Goal: Check status: Check status

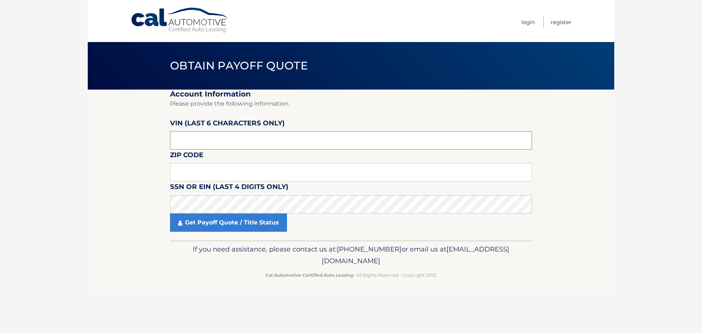
click at [195, 139] on input "text" at bounding box center [351, 140] width 362 height 18
type input "0*****"
type input "105820"
click at [206, 175] on input "text" at bounding box center [351, 172] width 362 height 18
type input "18902"
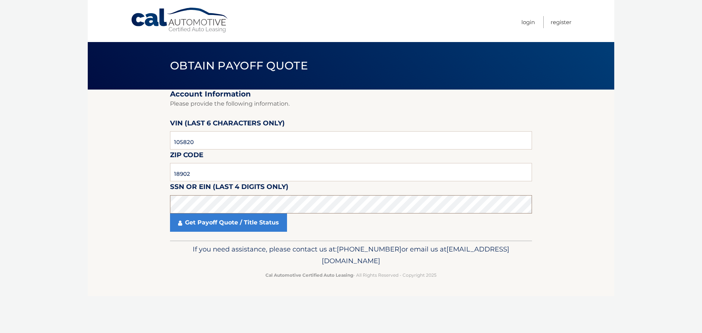
click button "For Originating Dealer" at bounding box center [0, 0] width 0 height 0
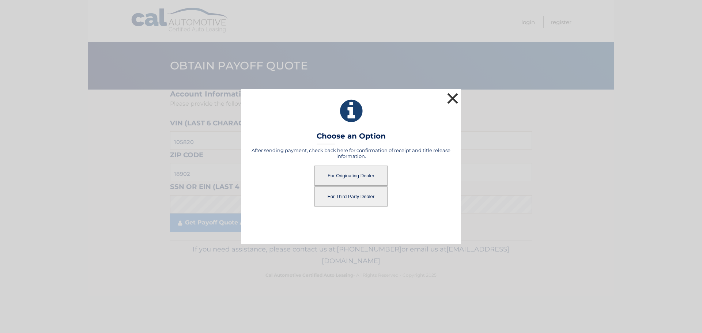
click at [451, 100] on button "×" at bounding box center [452, 98] width 15 height 15
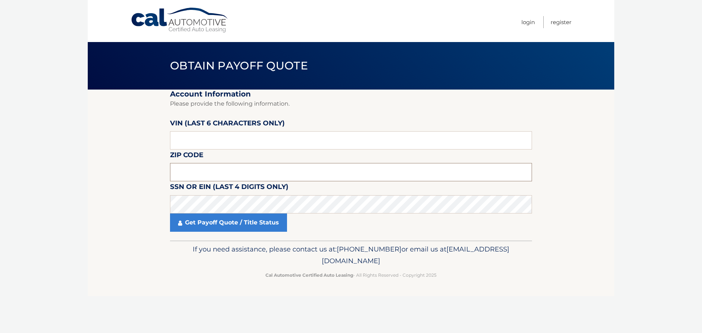
click at [190, 170] on input "text" at bounding box center [351, 172] width 362 height 18
type input "18902"
click at [225, 142] on input "text" at bounding box center [351, 140] width 362 height 18
click at [197, 139] on input "text" at bounding box center [351, 140] width 362 height 18
type input "105820"
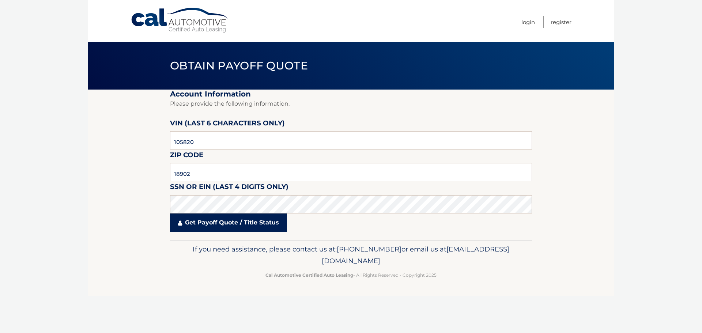
click at [247, 225] on link "Get Payoff Quote / Title Status" at bounding box center [228, 223] width 117 height 18
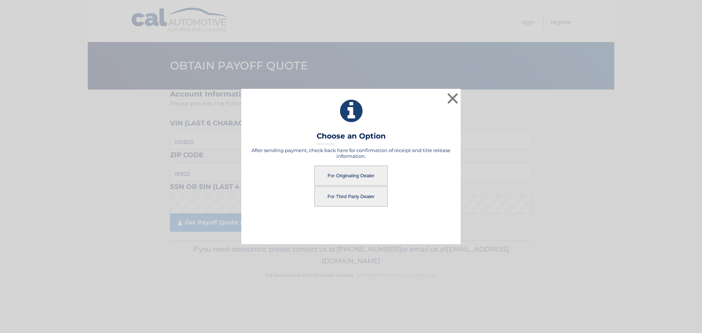
click at [344, 175] on button "For Originating Dealer" at bounding box center [350, 176] width 73 height 20
click at [351, 176] on button "For Originating Dealer" at bounding box center [350, 176] width 73 height 20
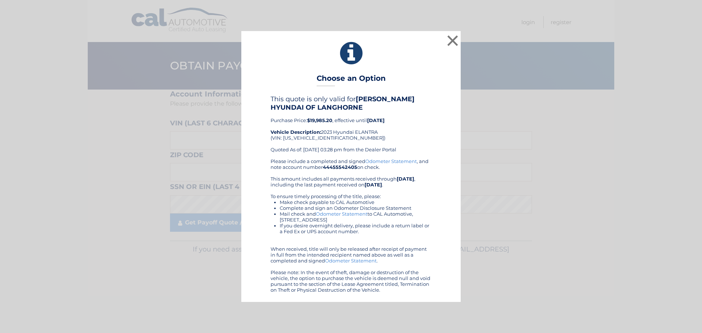
click at [357, 260] on link "Odometer Statement" at bounding box center [351, 261] width 52 height 6
